Goal: Transaction & Acquisition: Subscribe to service/newsletter

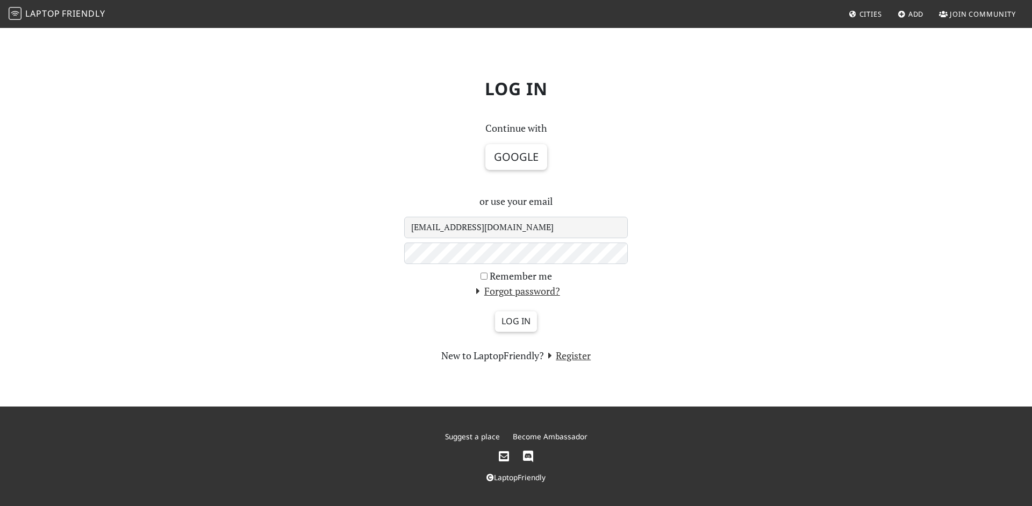
type input "fuzzpass@gmail.com"
click at [516, 156] on button "Google" at bounding box center [516, 157] width 62 height 26
click at [516, 321] on input "Log in" at bounding box center [516, 321] width 42 height 20
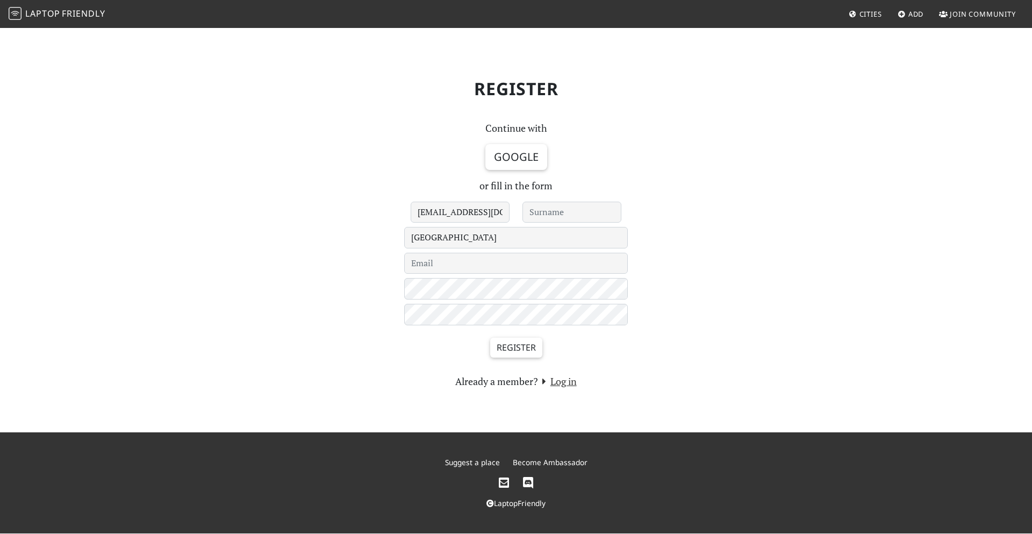
type input "[EMAIL_ADDRESS][DOMAIN_NAME]"
click at [516, 347] on input "Register" at bounding box center [516, 348] width 52 height 20
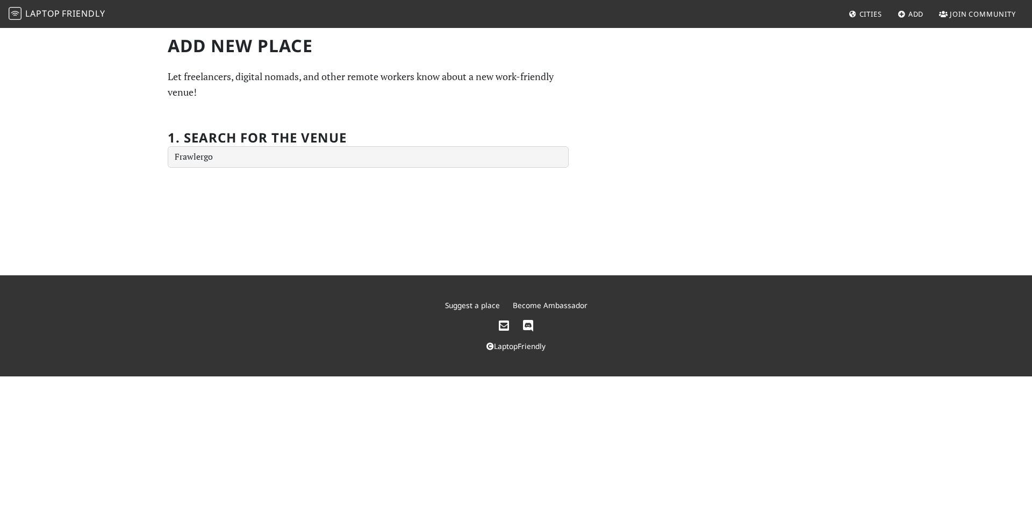
type input "Frawlergo"
